Goal: Task Accomplishment & Management: Complete application form

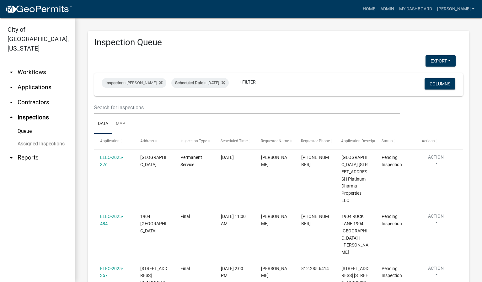
scroll to position [65, 0]
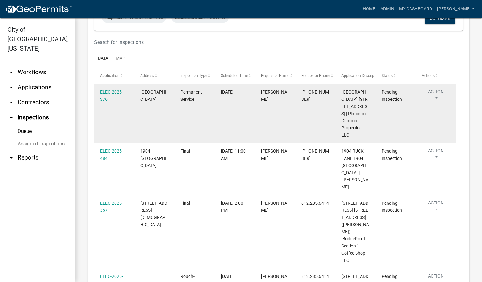
click at [436, 98] on button "Action" at bounding box center [436, 97] width 28 height 16
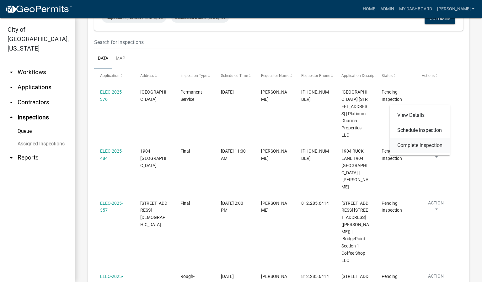
click at [408, 146] on link "Complete Inspection" at bounding box center [420, 145] width 60 height 15
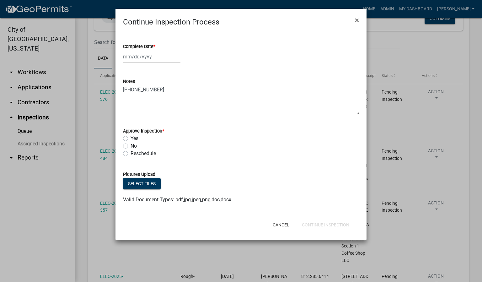
click at [154, 45] on span "*" at bounding box center [154, 46] width 2 height 5
click at [154, 50] on input "Complete Date *" at bounding box center [151, 56] width 57 height 13
select select "9"
select select "2025"
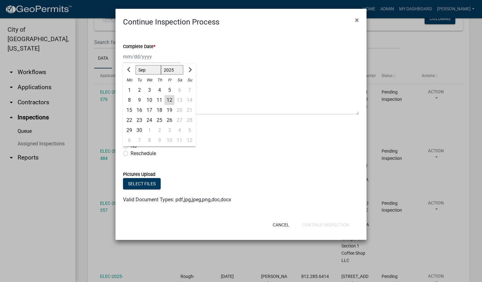
click at [170, 99] on div "12" at bounding box center [169, 100] width 10 height 10
type input "[DATE]"
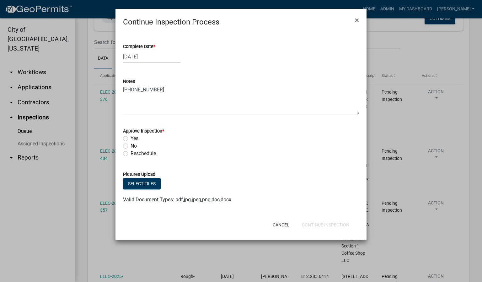
click at [131, 139] on label "Yes" at bounding box center [135, 139] width 8 height 8
click at [131, 139] on input "Yes" at bounding box center [133, 137] width 4 height 4
radio input "true"
click at [313, 224] on button "Continue Inspection" at bounding box center [325, 224] width 57 height 11
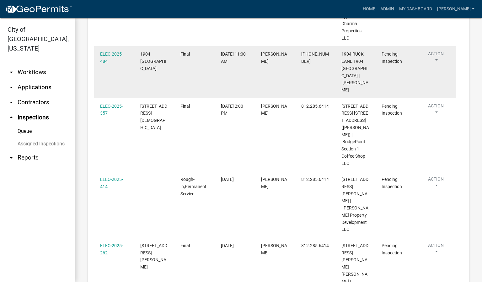
scroll to position [206, 0]
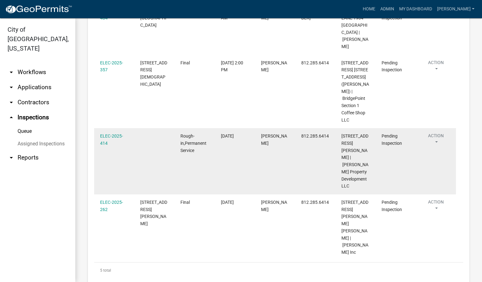
click at [436, 148] on button "Action" at bounding box center [436, 140] width 28 height 16
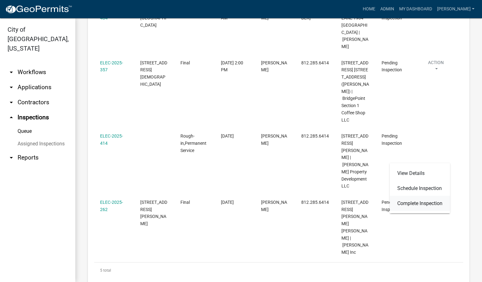
click at [417, 201] on link "Complete Inspection" at bounding box center [420, 203] width 60 height 15
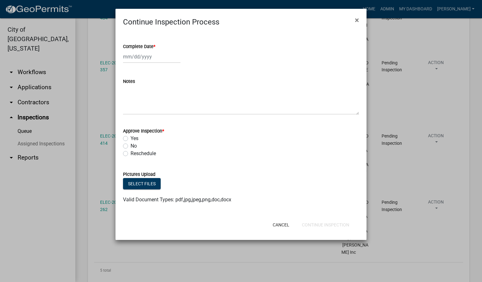
click at [154, 45] on span "*" at bounding box center [154, 46] width 2 height 5
click at [154, 50] on input "Complete Date *" at bounding box center [151, 56] width 57 height 13
select select "9"
select select "2025"
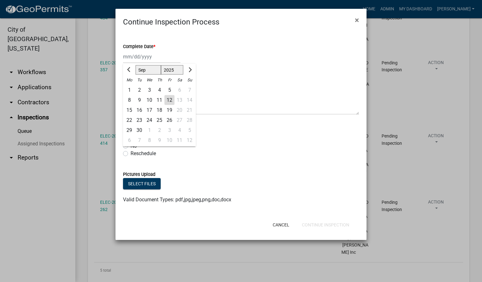
click at [169, 100] on div "12" at bounding box center [169, 100] width 10 height 10
type input "[DATE]"
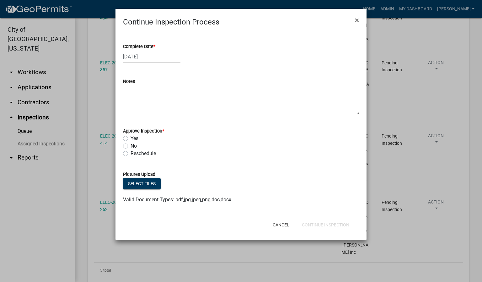
click at [131, 139] on label "Yes" at bounding box center [135, 139] width 8 height 8
click at [131, 139] on input "Yes" at bounding box center [133, 137] width 4 height 4
radio input "true"
click at [319, 223] on button "Continue Inspection" at bounding box center [325, 224] width 57 height 11
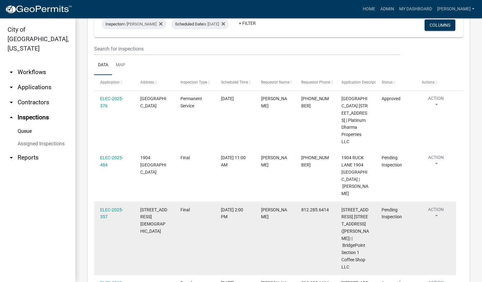
scroll to position [17, 0]
